Goal: Information Seeking & Learning: Learn about a topic

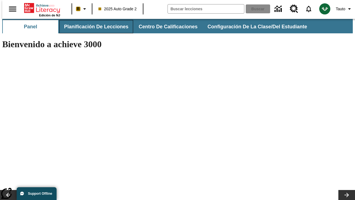
click at [93, 27] on span "Planificación de lecciones" at bounding box center [96, 27] width 64 height 6
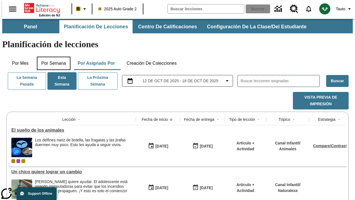
click at [52, 57] on button "Por semana" at bounding box center [54, 63] width 34 height 13
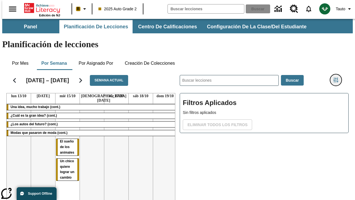
click at [338, 77] on icon "Menú lateral de filtros" at bounding box center [336, 79] width 5 height 5
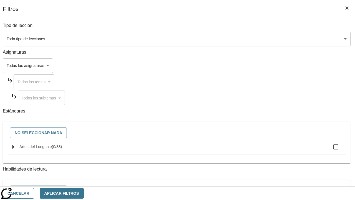
click at [245, 39] on body "[MEDICAL_DATA] al contenido principal Edición de NJ B 2025 Auto Grade 2 Buscar …" at bounding box center [177, 137] width 351 height 237
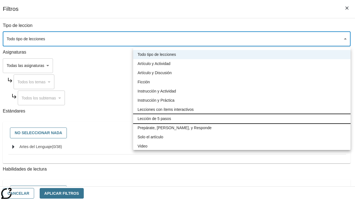
click at [242, 118] on li "Lección de 5 pasos" at bounding box center [242, 118] width 218 height 9
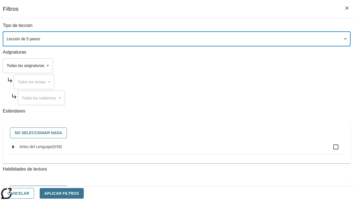
type input "1"
click at [245, 135] on body "[MEDICAL_DATA] al contenido principal Edición de NJ B 2025 Auto Grade 2 Buscar …" at bounding box center [177, 137] width 351 height 237
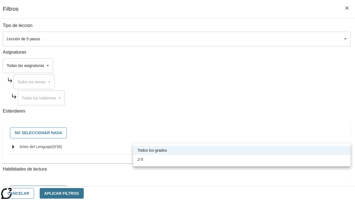
scroll to position [260, 0]
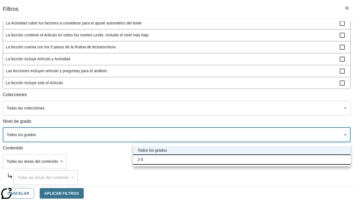
click at [242, 159] on li "2-5" at bounding box center [242, 159] width 218 height 9
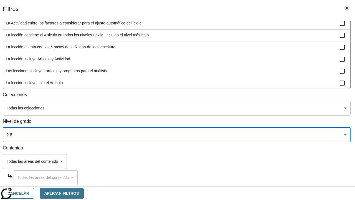
type input "1"
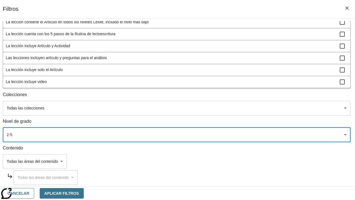
click at [244, 85] on span "La lección incluye video" at bounding box center [173, 82] width 334 height 6
checkbox input "true"
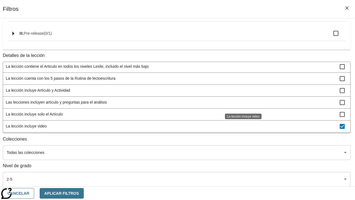
scroll to position [42, 0]
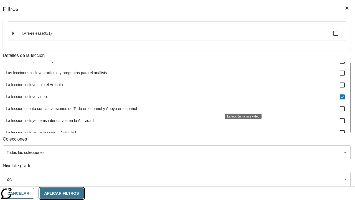
click at [84, 193] on button "Aplicar Filtros" at bounding box center [62, 193] width 44 height 11
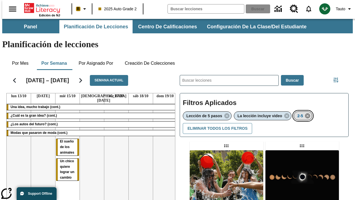
click at [309, 113] on icon "Eliminar 2-5 el ítem seleccionado del filtro" at bounding box center [308, 116] width 6 height 6
click at [338, 77] on icon "Menú lateral de filtros" at bounding box center [336, 79] width 5 height 5
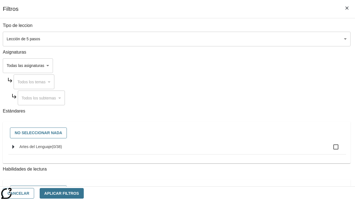
click at [52, 149] on span "Artes del Lenguaje" at bounding box center [35, 146] width 32 height 4
click at [330, 150] on input "Artes del Lenguaje ( 0 / 38 )" at bounding box center [336, 147] width 12 height 12
checkbox input "true"
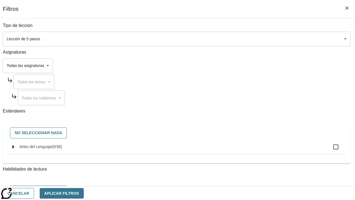
checkbox input "true"
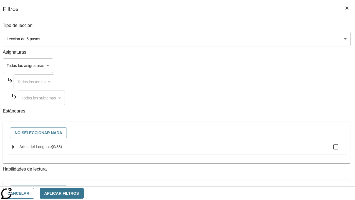
checkbox input "true"
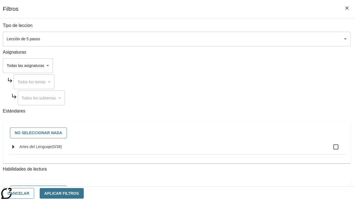
checkbox input "true"
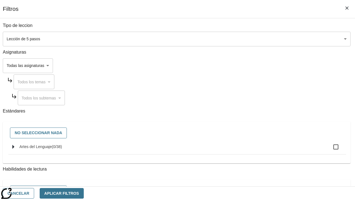
checkbox input "true"
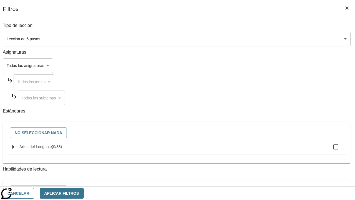
checkbox input "true"
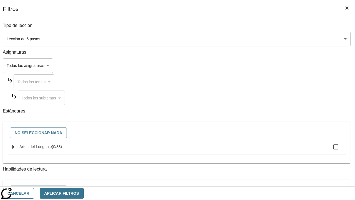
checkbox input "true"
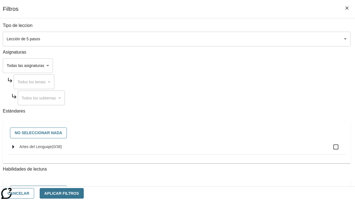
checkbox input "true"
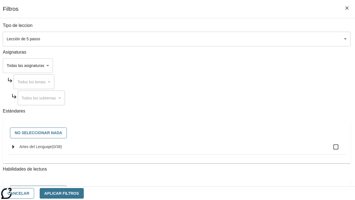
checkbox input "true"
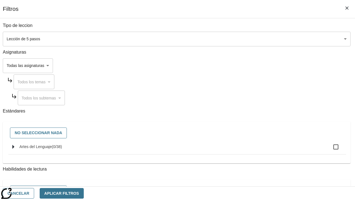
checkbox input "true"
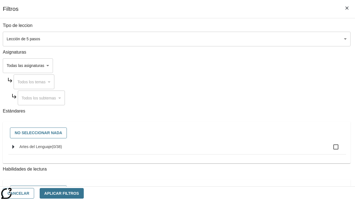
checkbox input "true"
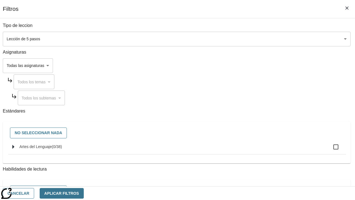
checkbox input "true"
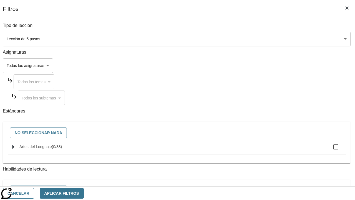
checkbox input "true"
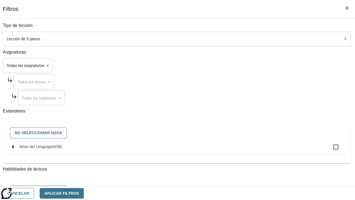
checkbox input "true"
click at [84, 193] on button "Aplicar Filtros" at bounding box center [62, 193] width 44 height 11
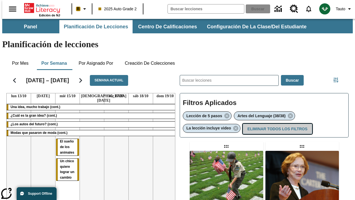
click at [277, 123] on button "Eliminar todos los filtros" at bounding box center [277, 128] width 69 height 11
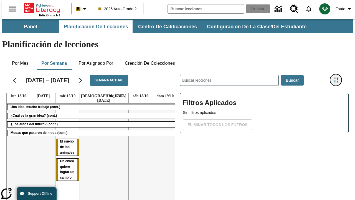
click at [338, 77] on icon "Menú lateral de filtros" at bounding box center [336, 79] width 5 height 5
